Goal: Complete application form

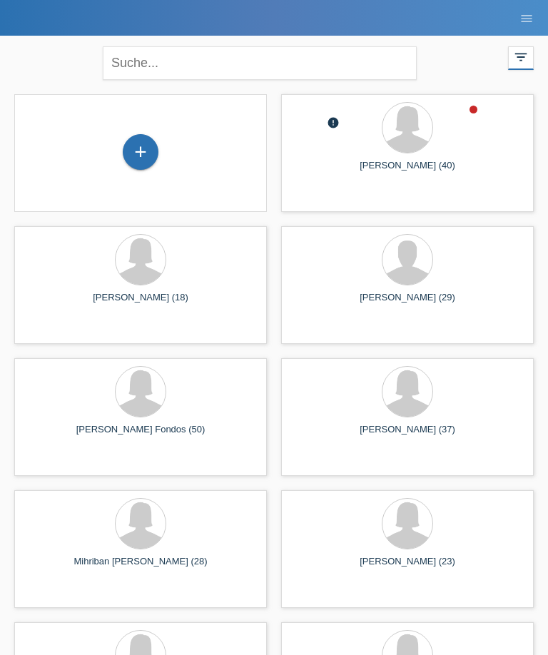
click at [143, 161] on div "+" at bounding box center [140, 152] width 34 height 24
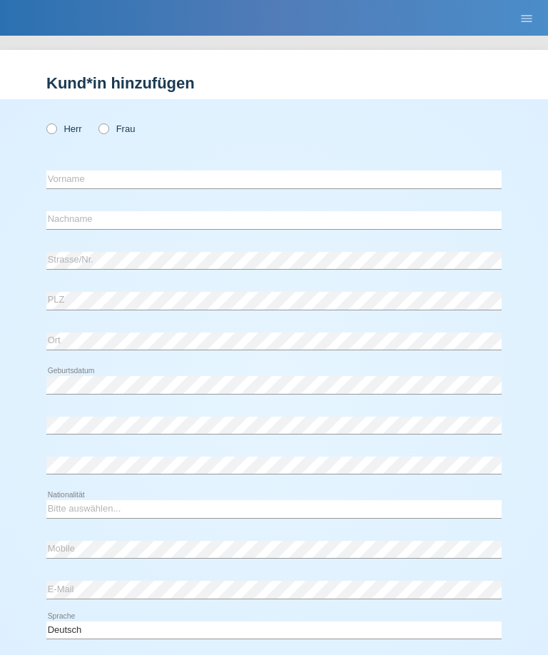
click at [114, 133] on label "Frau" at bounding box center [117, 128] width 36 height 11
click at [108, 133] on input "Frau" at bounding box center [103, 127] width 9 height 9
radio input "true"
click at [129, 183] on input "text" at bounding box center [273, 180] width 455 height 18
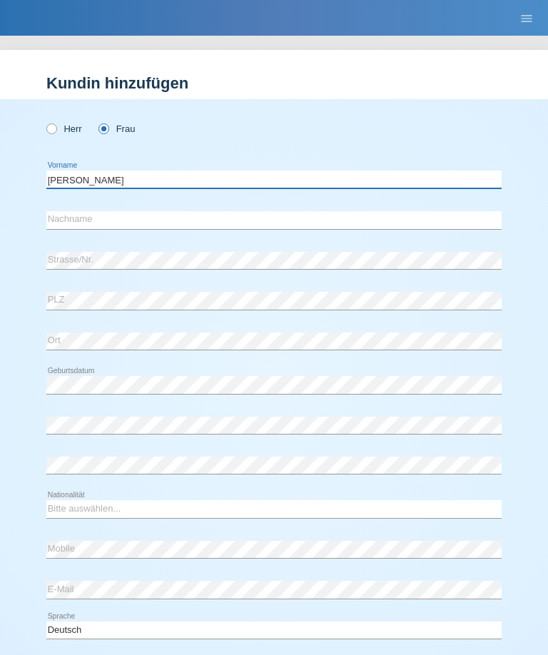
type input "[PERSON_NAME]"
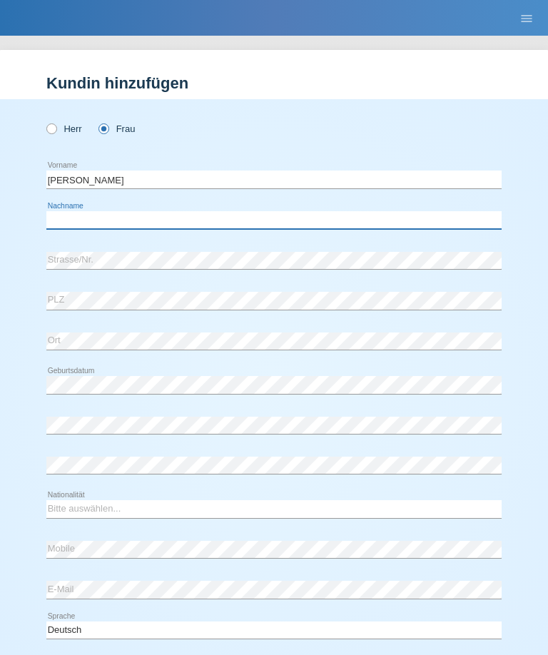
click at [133, 229] on input "text" at bounding box center [273, 220] width 455 height 18
type input "Hufschmied"
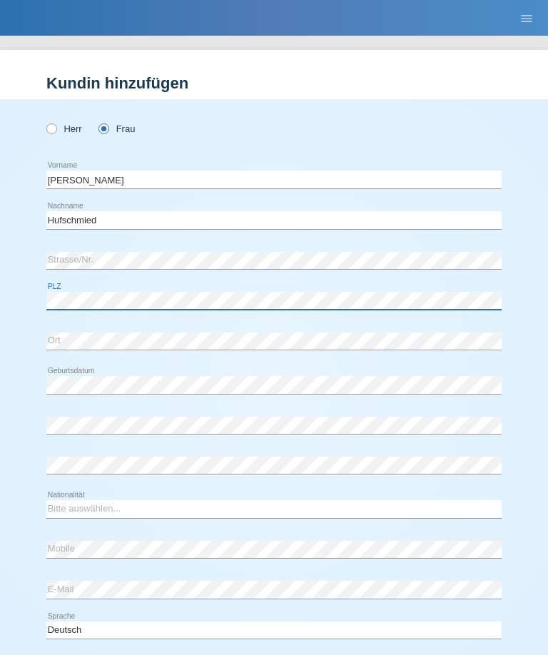
scroll to position [51, 0]
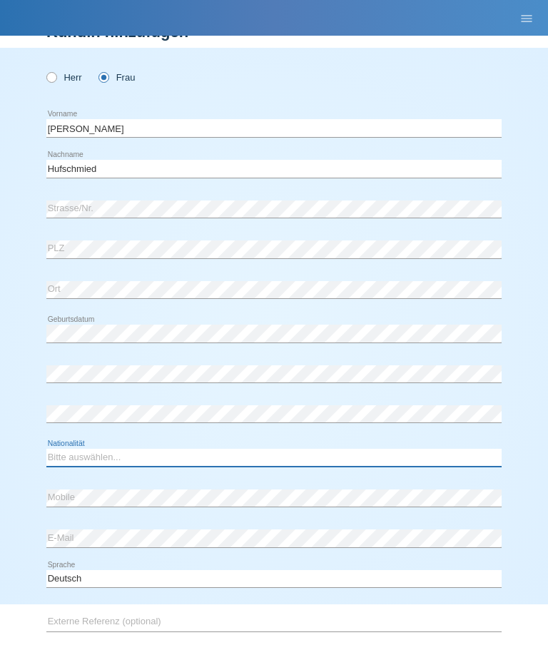
click at [129, 461] on select "Bitte auswählen... Schweiz Deutschland Liechtenstein Österreich ------------ Af…" at bounding box center [273, 457] width 455 height 17
select select "CH"
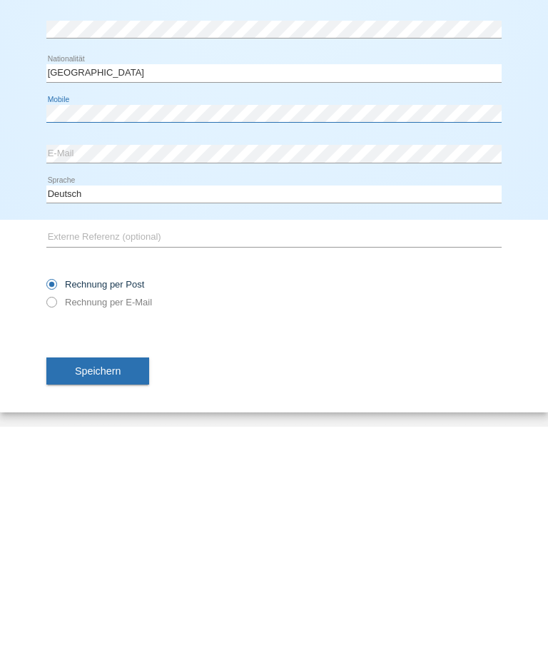
scroll to position [211, 0]
click at [132, 586] on button "Speichern" at bounding box center [97, 599] width 103 height 27
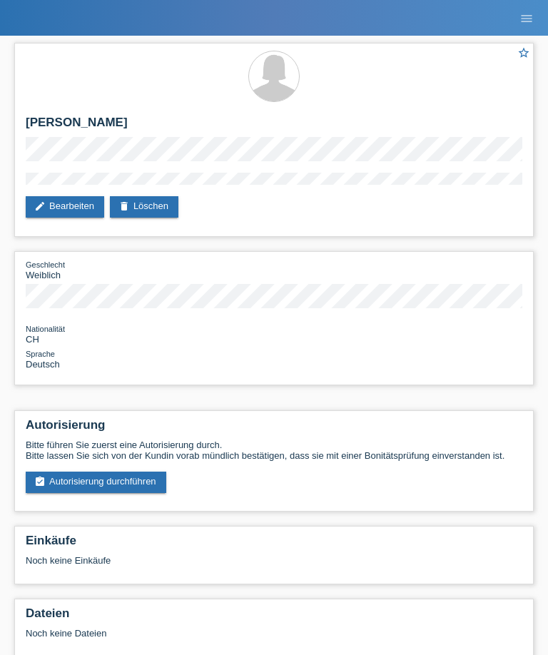
click at [127, 493] on link "assignment_turned_in Autorisierung durchführen" at bounding box center [96, 482] width 141 height 21
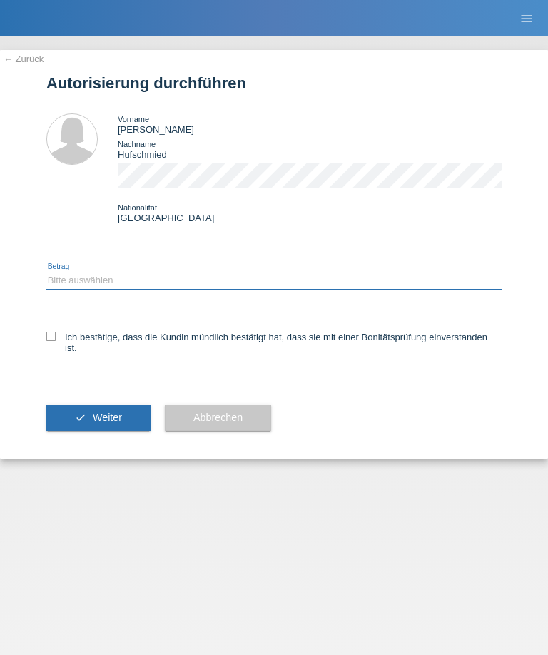
click at [161, 283] on select "Bitte auswählen CHF 1.00 - CHF 499.00 CHF 500.00 - CHF 1'999.00 CHF 2'000.00 - …" at bounding box center [273, 280] width 455 height 17
select select "2"
click at [40, 345] on div "← Zurück Autorisierung durchführen Vorname Christine Nachname Hufschmied Nation…" at bounding box center [274, 254] width 548 height 409
click at [54, 341] on icon at bounding box center [50, 336] width 9 height 9
click at [54, 341] on input "Ich bestätige, dass die Kundin mündlich bestätigt hat, dass sie mit einer Bonit…" at bounding box center [50, 336] width 9 height 9
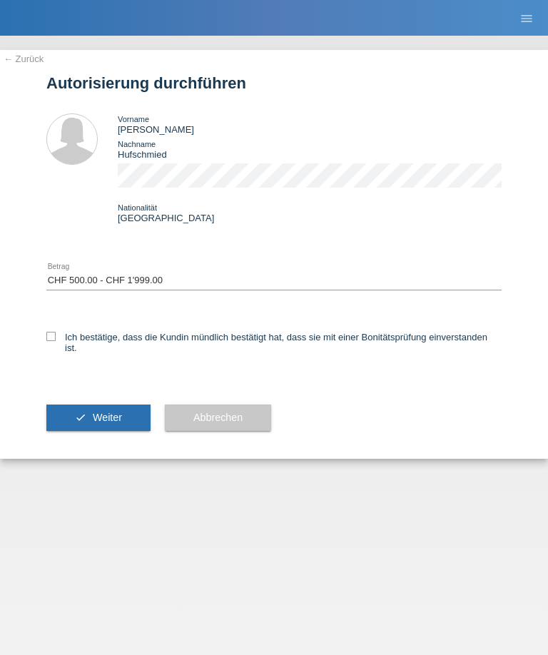
checkbox input "true"
click at [114, 423] on span "Weiter" at bounding box center [107, 417] width 29 height 11
